Goal: Navigation & Orientation: Find specific page/section

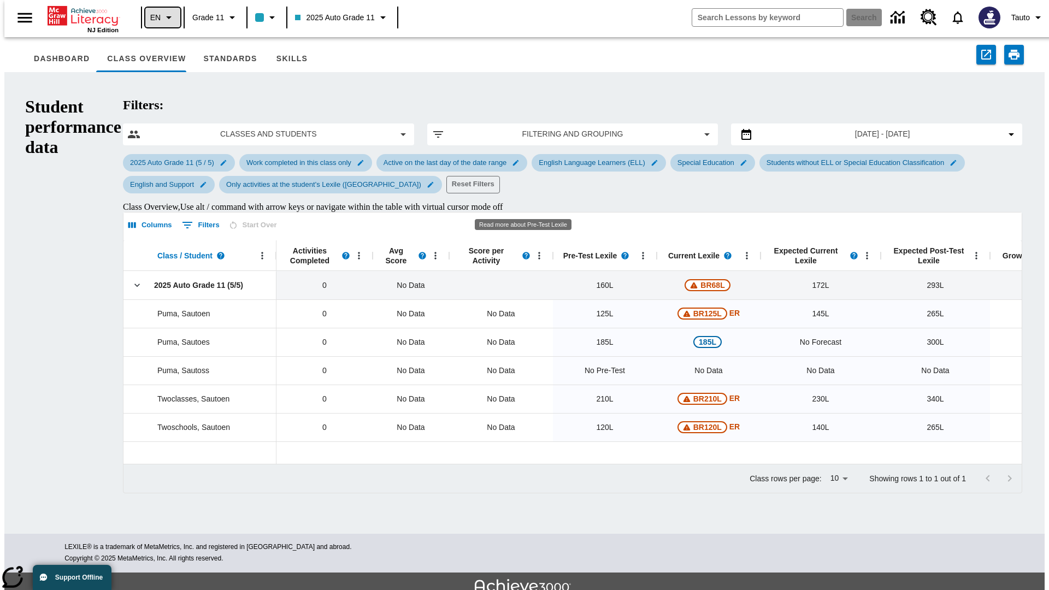
click at [162, 17] on icon "Language: EN, Select a language" at bounding box center [168, 17] width 13 height 13
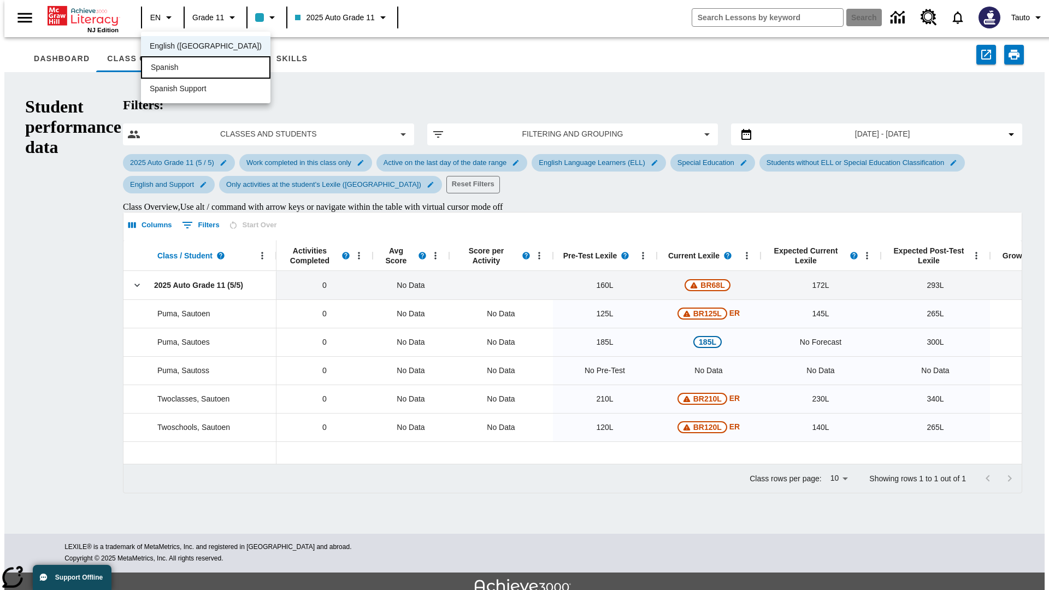
click at [182, 68] on div "Spanish" at bounding box center [205, 67] width 129 height 22
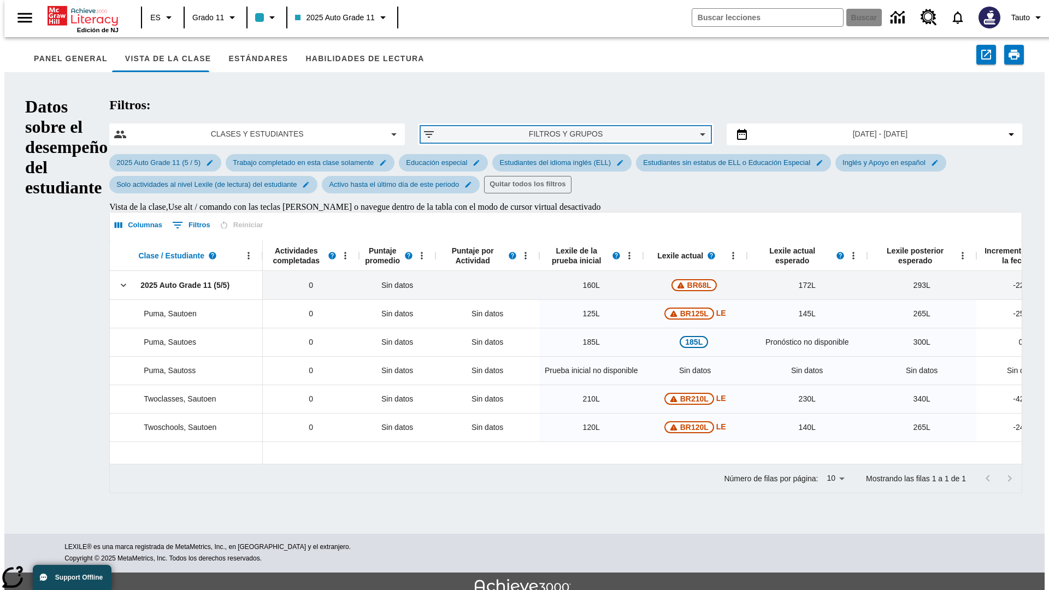
click at [524, 128] on span "Filtros y grupos" at bounding box center [565, 133] width 243 height 11
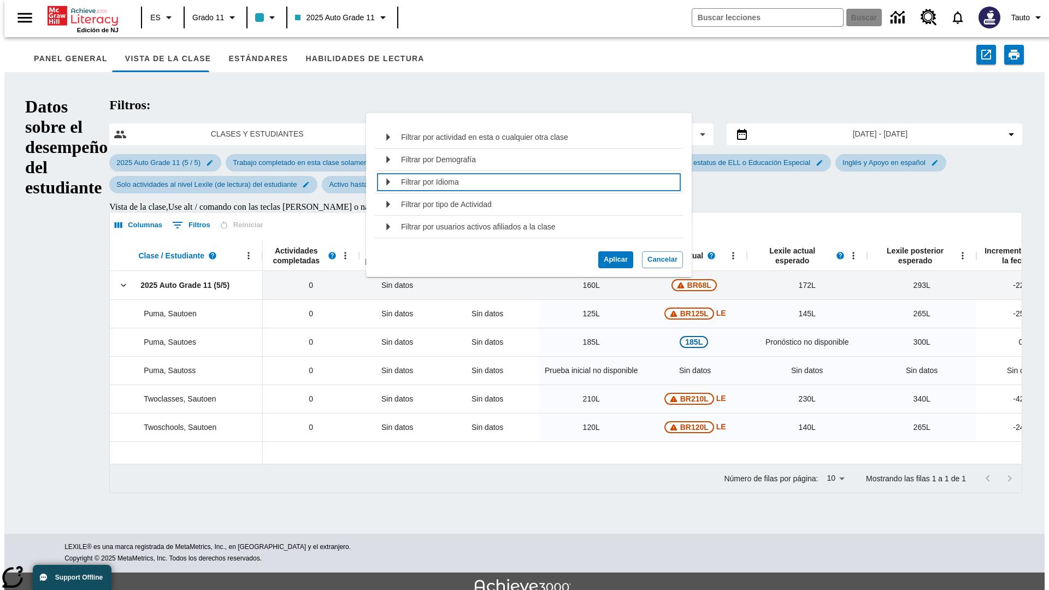
click at [524, 182] on div "Filtrar por Idioma" at bounding box center [538, 181] width 275 height 17
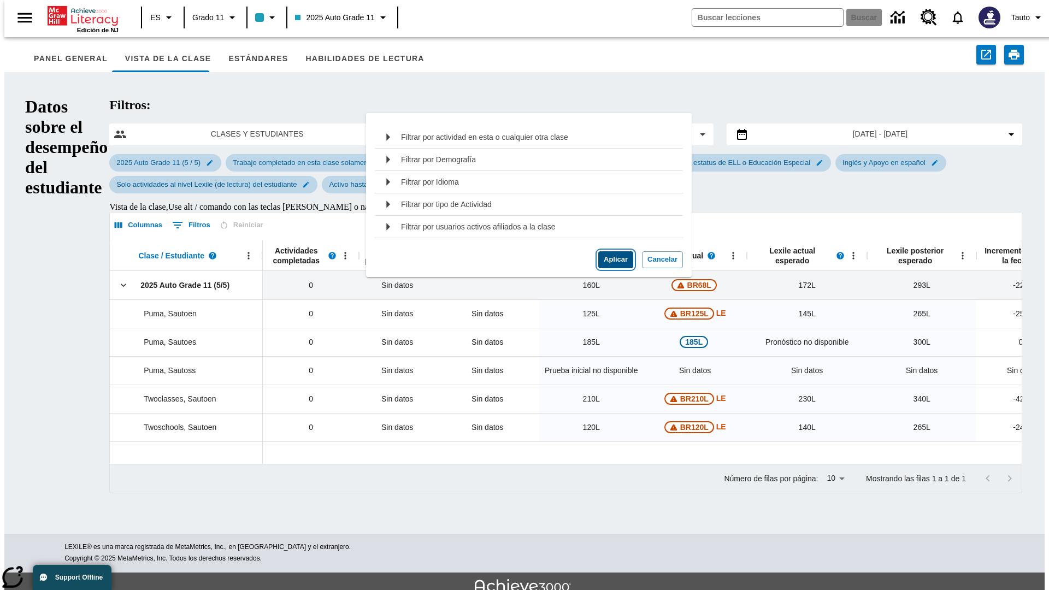
click at [611, 268] on button "Aplicar" at bounding box center [615, 259] width 35 height 17
